Goal: Find specific page/section: Find specific page/section

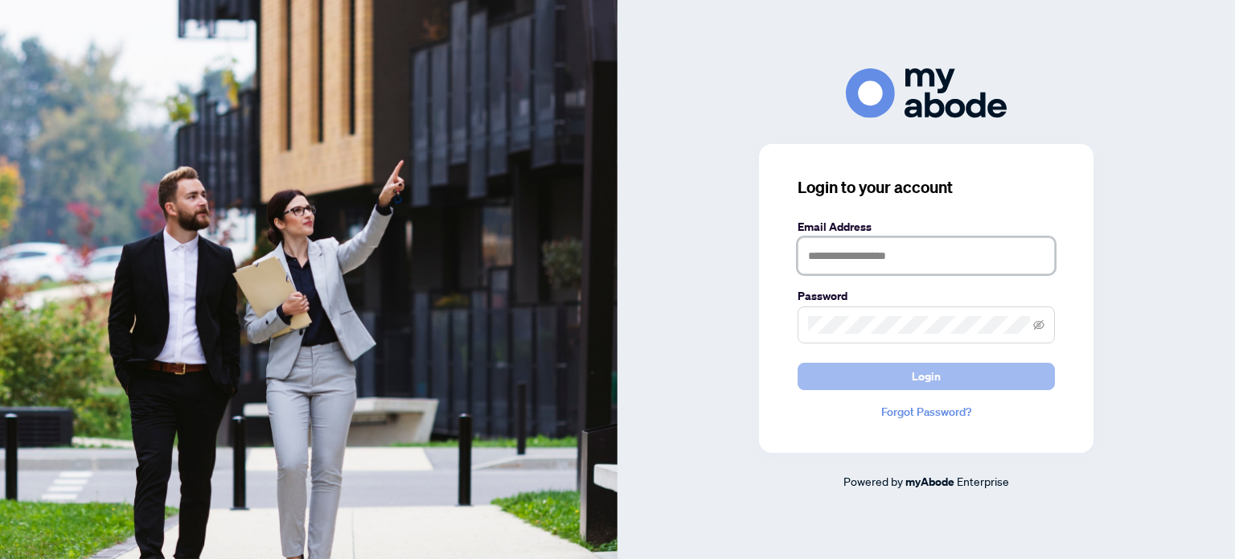
type input "**********"
click at [842, 383] on button "Login" at bounding box center [926, 376] width 257 height 27
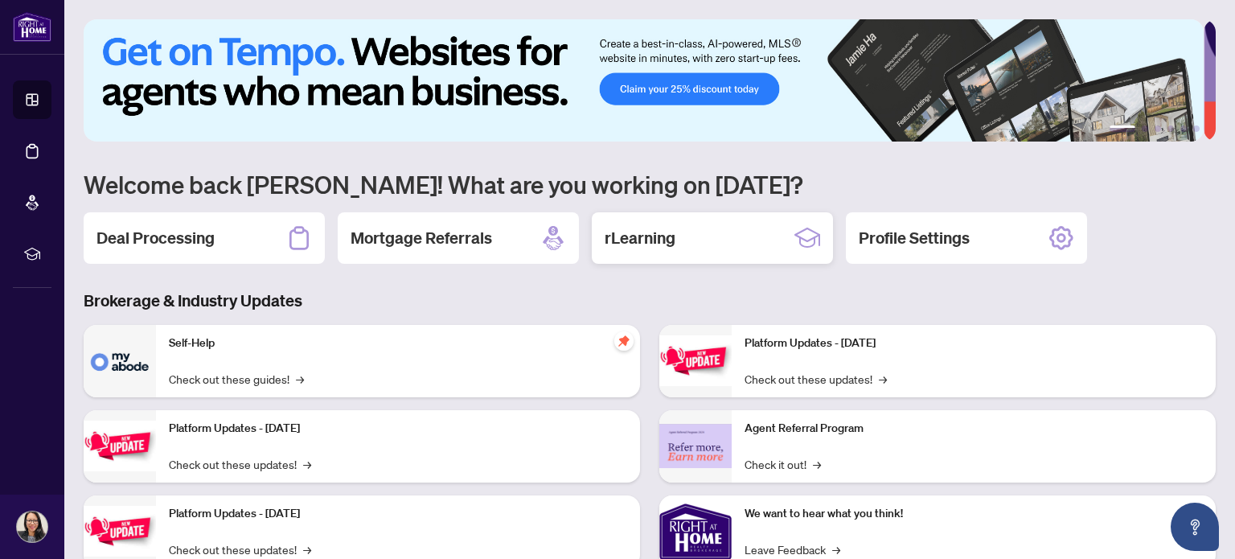
click at [787, 226] on div "rLearning" at bounding box center [712, 237] width 241 height 51
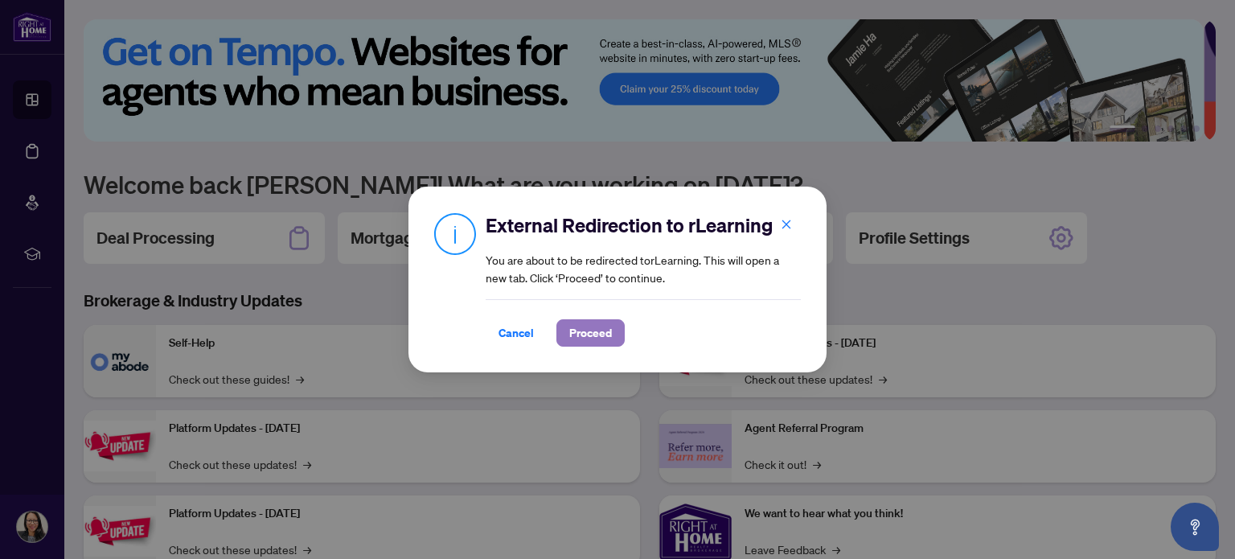
click at [607, 330] on span "Proceed" at bounding box center [590, 333] width 43 height 26
